Goal: Transaction & Acquisition: Purchase product/service

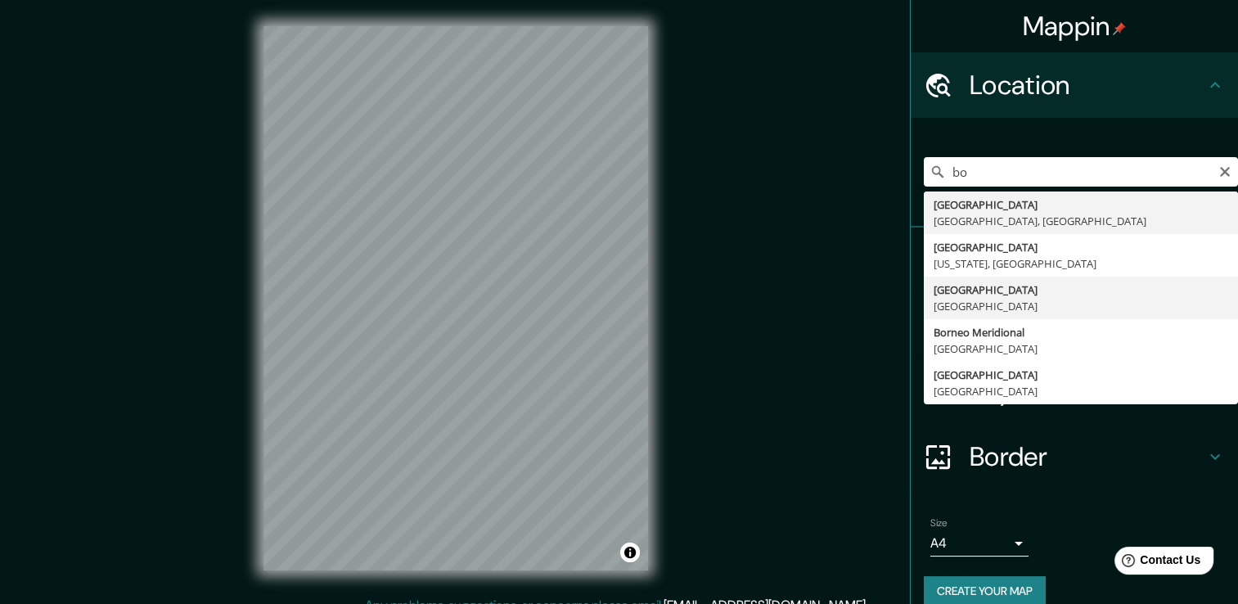
type input "[GEOGRAPHIC_DATA], [GEOGRAPHIC_DATA]"
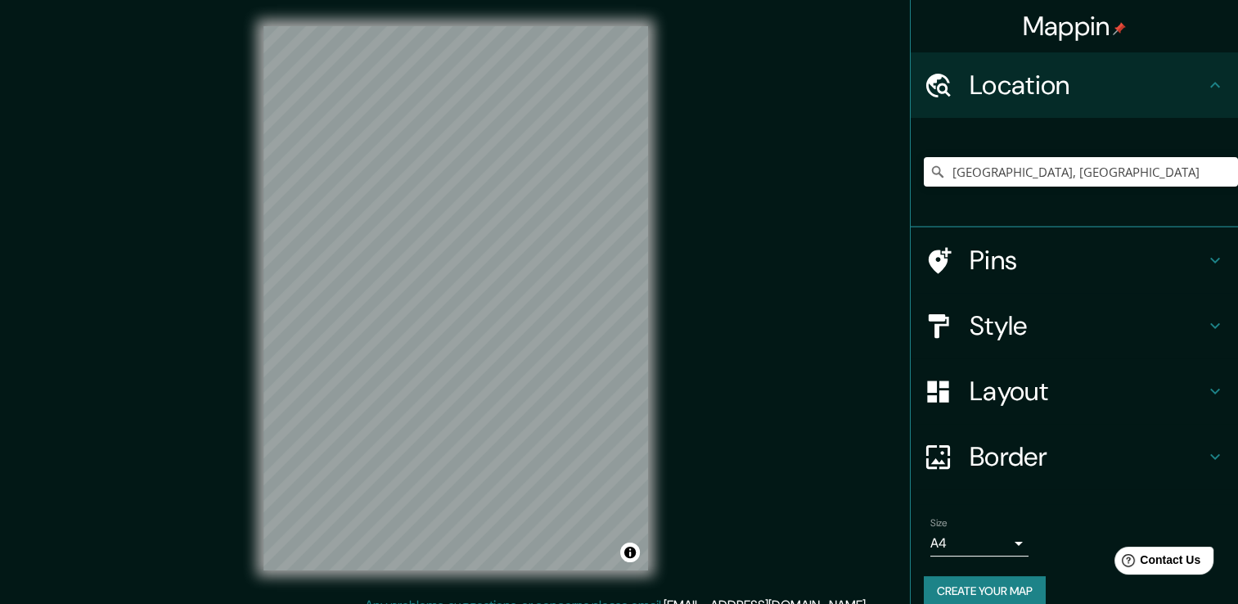
click at [1038, 306] on div "Style" at bounding box center [1074, 325] width 327 height 65
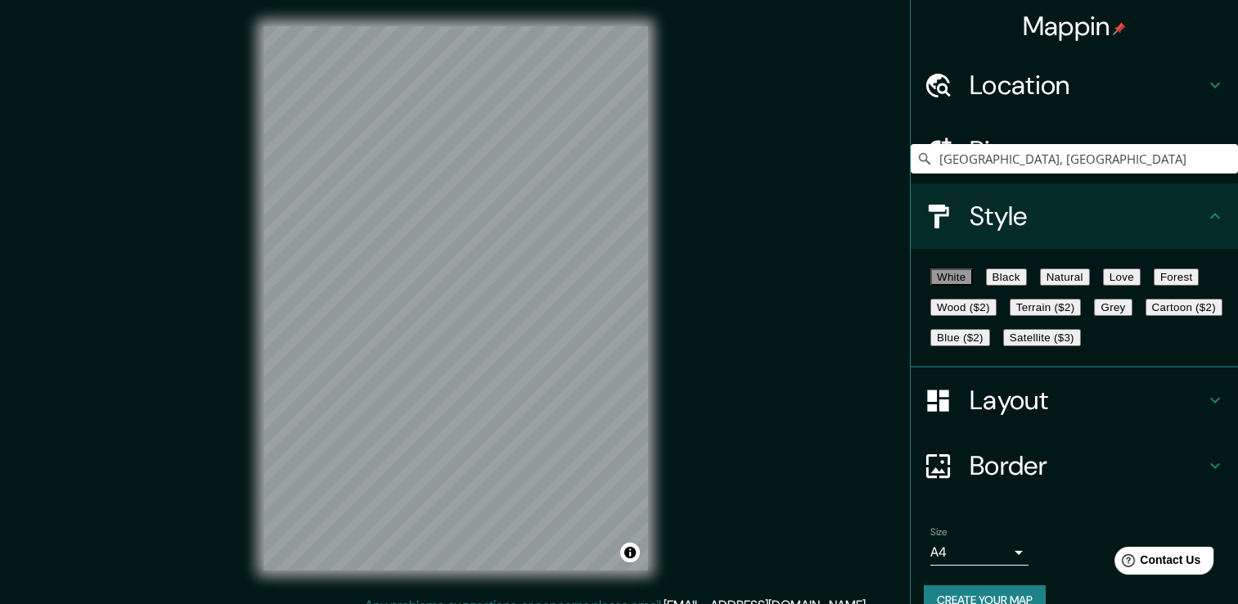
click at [1003, 346] on button "Satellite ($3)" at bounding box center [1042, 337] width 78 height 17
click at [959, 286] on button "White" at bounding box center [951, 276] width 43 height 17
click at [1010, 283] on button "Black" at bounding box center [1006, 276] width 41 height 17
click at [1090, 281] on button "Natural" at bounding box center [1065, 276] width 50 height 17
click at [1027, 286] on button "Black" at bounding box center [1006, 276] width 41 height 17
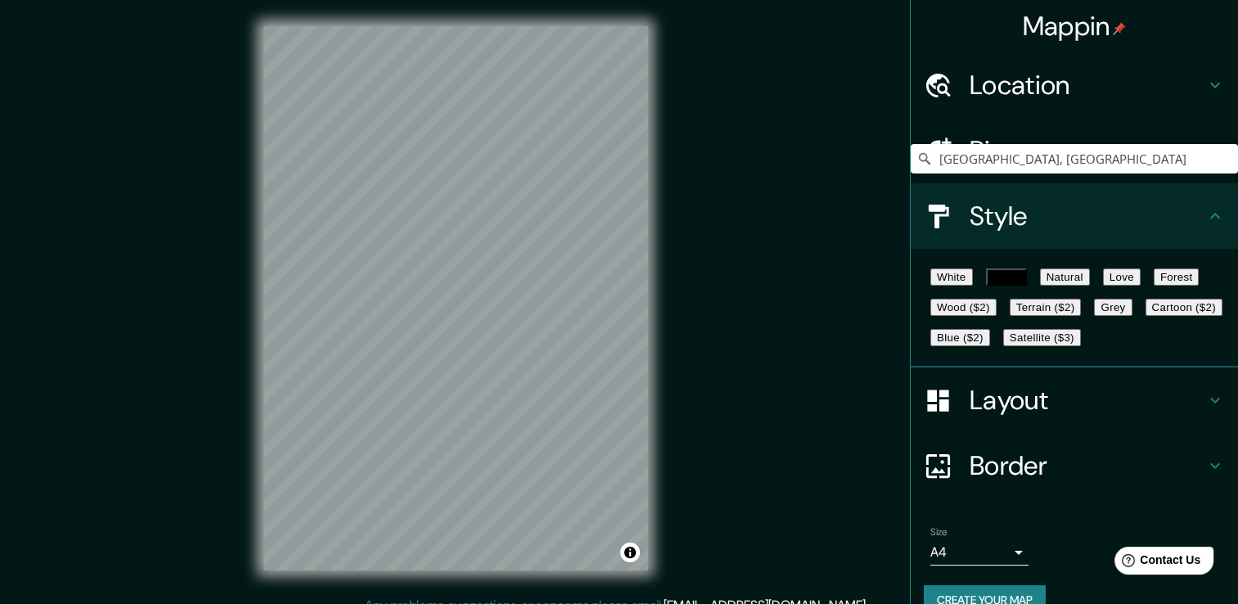
click at [1090, 282] on button "Natural" at bounding box center [1065, 276] width 50 height 17
click at [1140, 281] on button "Love" at bounding box center [1122, 276] width 38 height 17
click at [1153, 286] on button "Forest" at bounding box center [1176, 276] width 46 height 17
click at [996, 316] on button "Wood ($2)" at bounding box center [963, 307] width 66 height 17
click at [1082, 316] on button "Terrain ($2)" at bounding box center [1046, 307] width 72 height 17
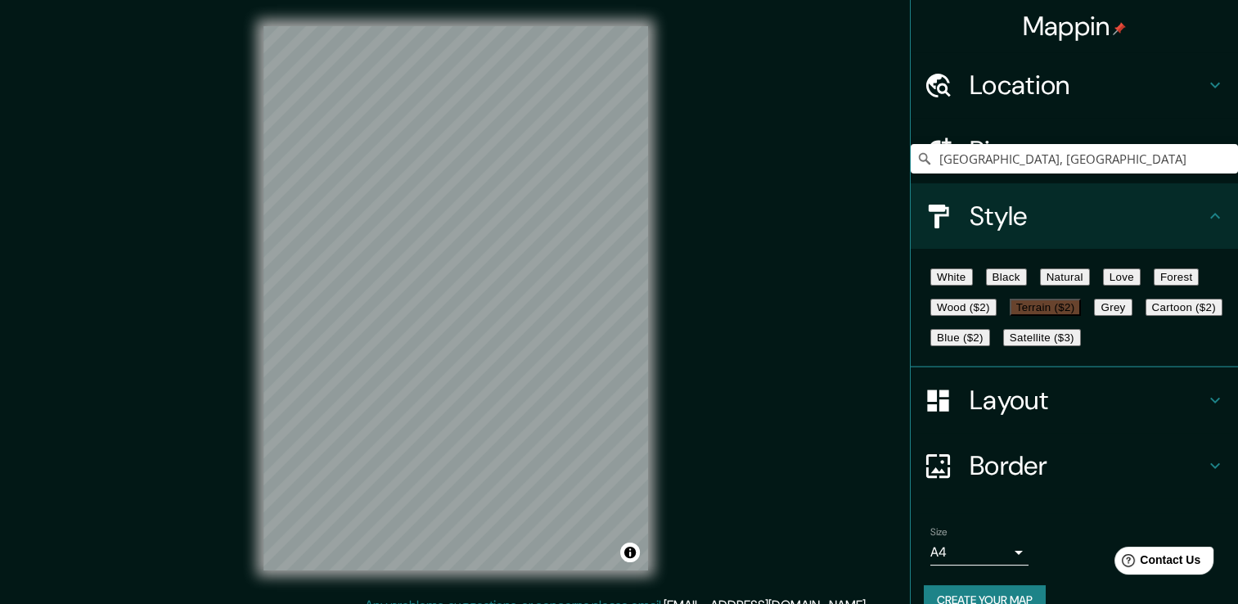
click at [1094, 316] on button "Grey" at bounding box center [1113, 307] width 38 height 17
click at [1145, 316] on button "Cartoon ($2)" at bounding box center [1183, 307] width 77 height 17
click at [990, 346] on button "Blue ($2)" at bounding box center [960, 337] width 60 height 17
click at [1003, 346] on button "Satellite ($3)" at bounding box center [1042, 337] width 78 height 17
click at [1145, 316] on button "Cartoon ($2)" at bounding box center [1183, 307] width 77 height 17
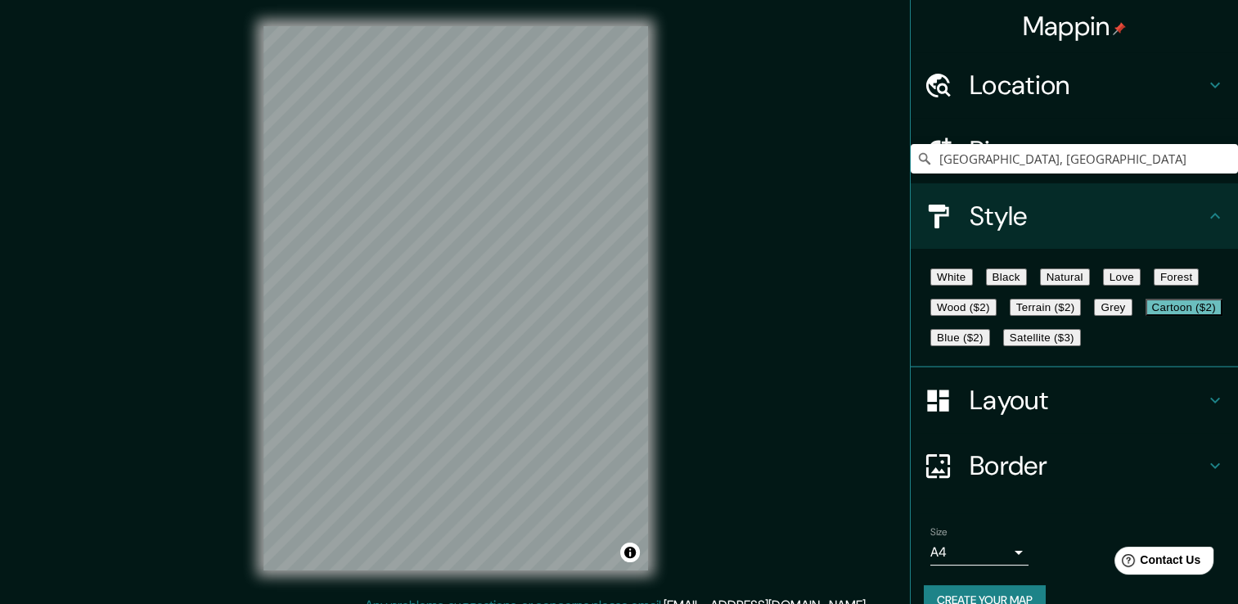
click at [1140, 281] on button "Love" at bounding box center [1122, 276] width 38 height 17
click at [1090, 286] on button "Natural" at bounding box center [1065, 276] width 50 height 17
click at [1153, 286] on button "Forest" at bounding box center [1176, 276] width 46 height 17
click at [996, 316] on button "Wood ($2)" at bounding box center [963, 307] width 66 height 17
click at [938, 308] on div "White Black Natural Love Forest Wood ($2) Terrain ($2) Grey Cartoon ($2) Blue (…" at bounding box center [1081, 307] width 314 height 91
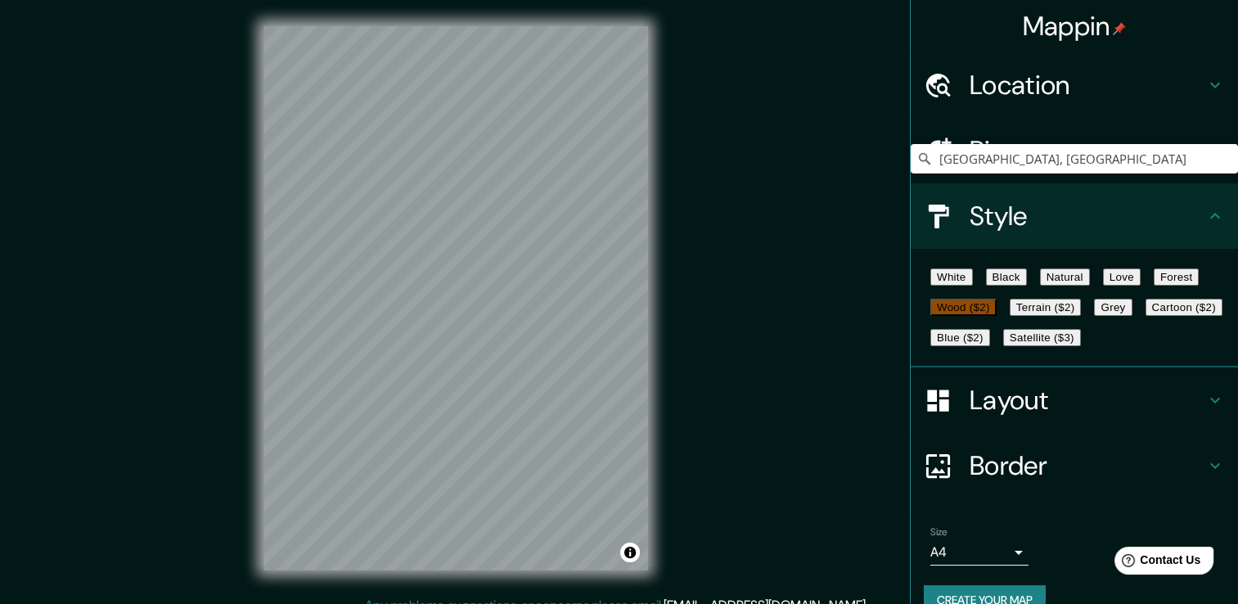
click at [963, 280] on button "White" at bounding box center [951, 276] width 43 height 17
click at [1014, 283] on button "Black" at bounding box center [1006, 276] width 41 height 17
click at [1094, 316] on button "Grey" at bounding box center [1113, 307] width 38 height 17
click at [1082, 316] on button "Terrain ($2)" at bounding box center [1046, 307] width 72 height 17
click at [1090, 286] on button "Natural" at bounding box center [1065, 276] width 50 height 17
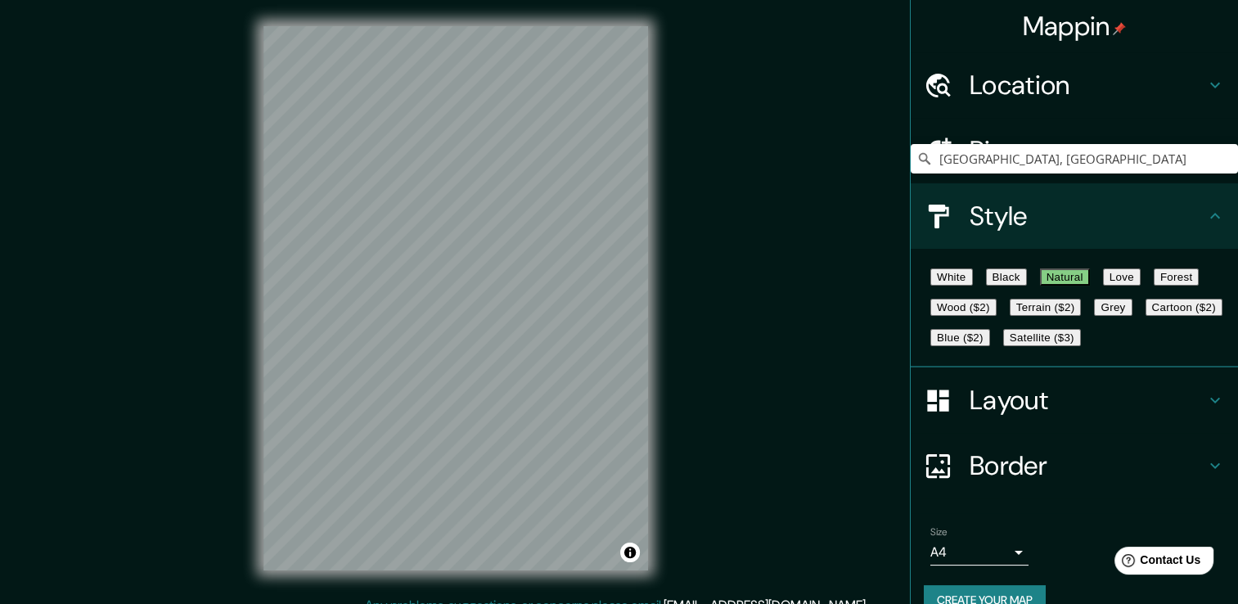
click at [1140, 286] on button "Love" at bounding box center [1122, 276] width 38 height 17
click at [1082, 316] on button "Terrain ($2)" at bounding box center [1046, 307] width 72 height 17
click at [1090, 286] on button "Natural" at bounding box center [1065, 276] width 50 height 17
click at [1027, 282] on button "Black" at bounding box center [1006, 276] width 41 height 17
click at [973, 278] on button "White" at bounding box center [951, 276] width 43 height 17
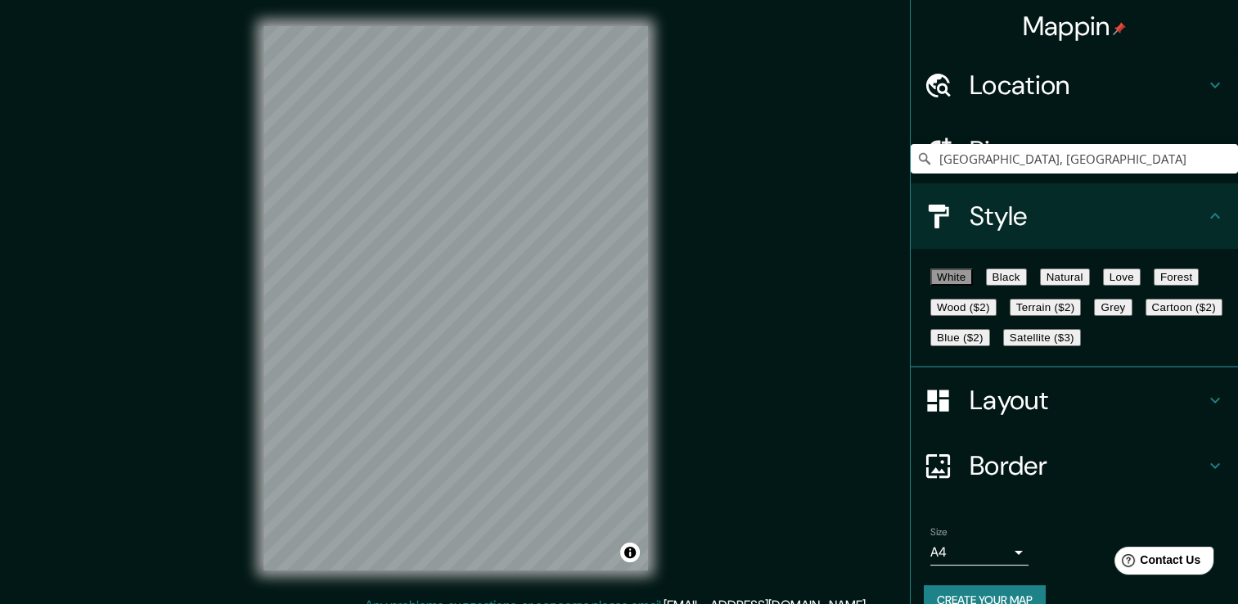
click at [1027, 278] on button "Black" at bounding box center [1006, 276] width 41 height 17
click at [1088, 281] on button "Natural" at bounding box center [1065, 276] width 50 height 17
click at [1003, 346] on button "Satellite ($3)" at bounding box center [1042, 337] width 78 height 17
click at [954, 353] on div "White Black Natural Love Forest Wood ($2) Terrain ($2) Grey Cartoon ($2) Blue (…" at bounding box center [1081, 307] width 314 height 91
click at [1094, 316] on button "Grey" at bounding box center [1113, 307] width 38 height 17
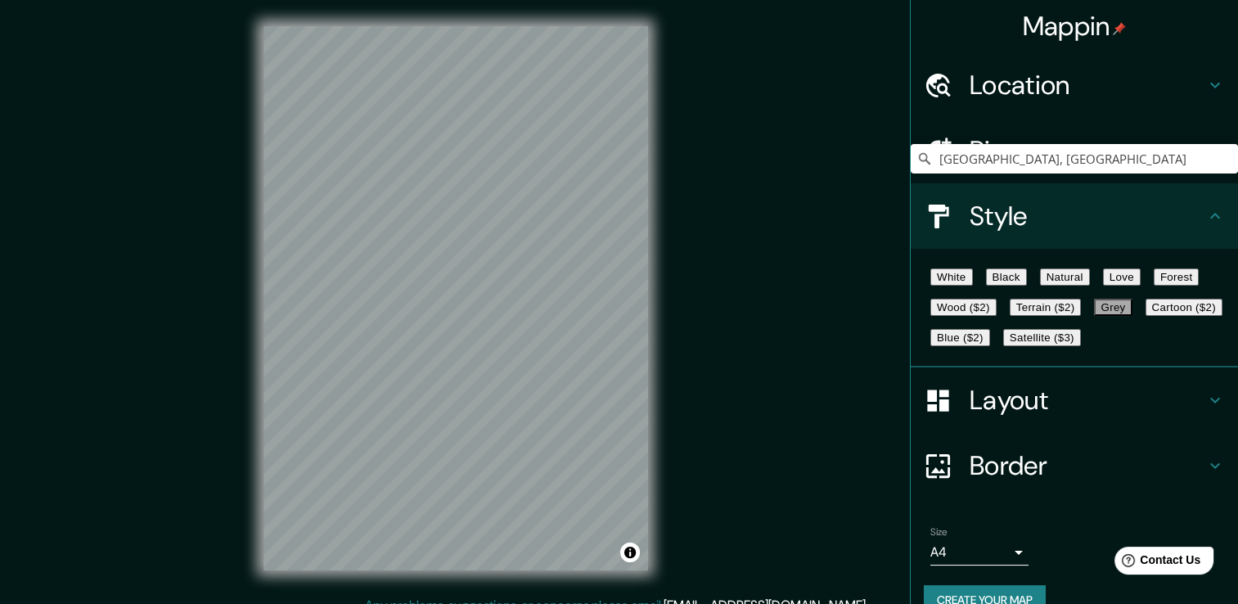
click at [1145, 316] on button "Cartoon ($2)" at bounding box center [1183, 307] width 77 height 17
click at [990, 346] on button "Blue ($2)" at bounding box center [960, 337] width 60 height 17
click at [996, 316] on button "Wood ($2)" at bounding box center [963, 307] width 66 height 17
click at [949, 278] on button "White" at bounding box center [951, 276] width 43 height 17
click at [1019, 274] on button "Black" at bounding box center [1006, 276] width 41 height 17
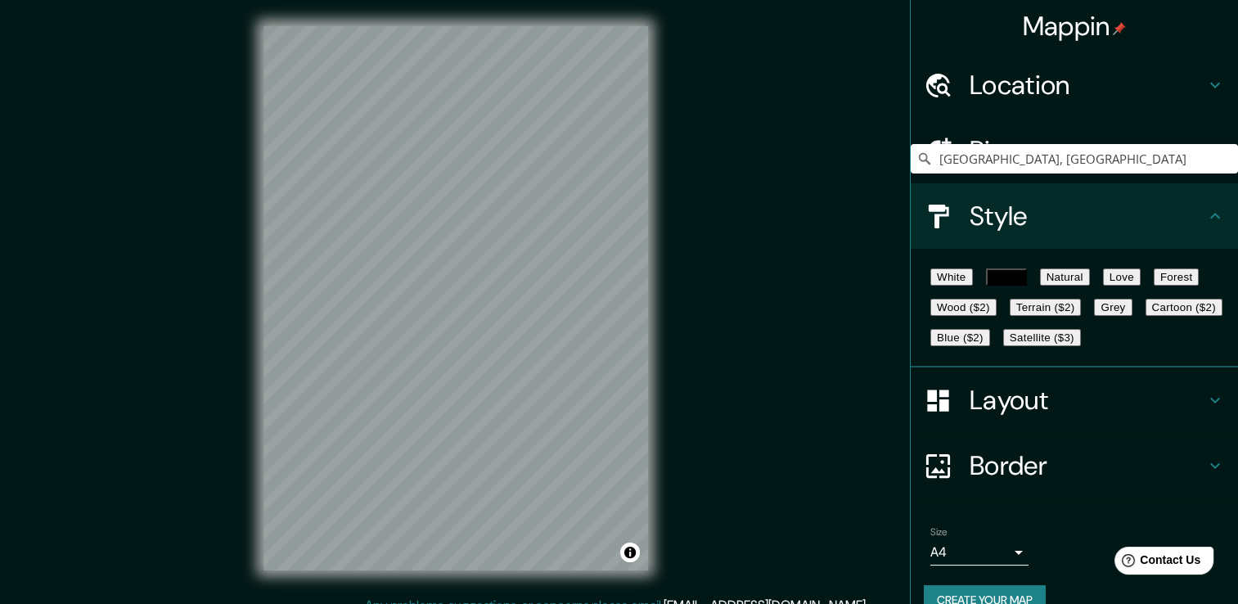
click at [1082, 273] on button "Natural" at bounding box center [1065, 276] width 50 height 17
click at [996, 316] on button "Wood ($2)" at bounding box center [963, 307] width 66 height 17
click at [1140, 286] on button "Love" at bounding box center [1122, 276] width 38 height 17
click at [996, 316] on button "Wood ($2)" at bounding box center [963, 307] width 66 height 17
click at [1082, 316] on button "Terrain ($2)" at bounding box center [1046, 307] width 72 height 17
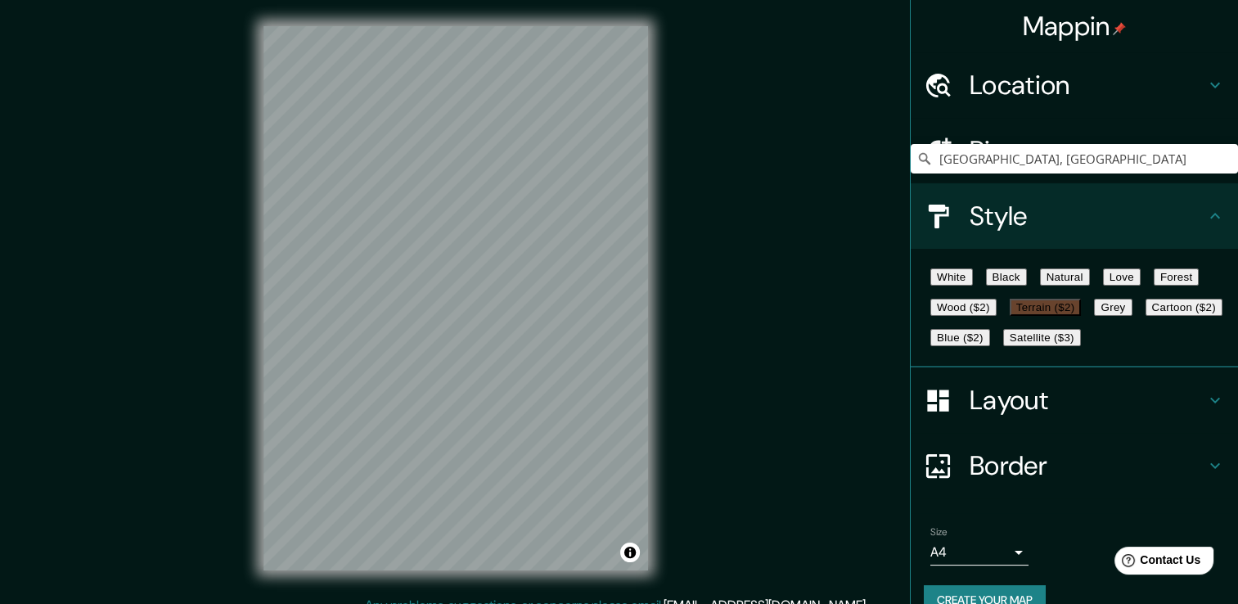
click at [942, 286] on button "White" at bounding box center [951, 276] width 43 height 17
click at [1015, 279] on button "Black" at bounding box center [1006, 276] width 41 height 17
click at [990, 346] on button "Blue ($2)" at bounding box center [960, 337] width 60 height 17
